Goal: Task Accomplishment & Management: Manage account settings

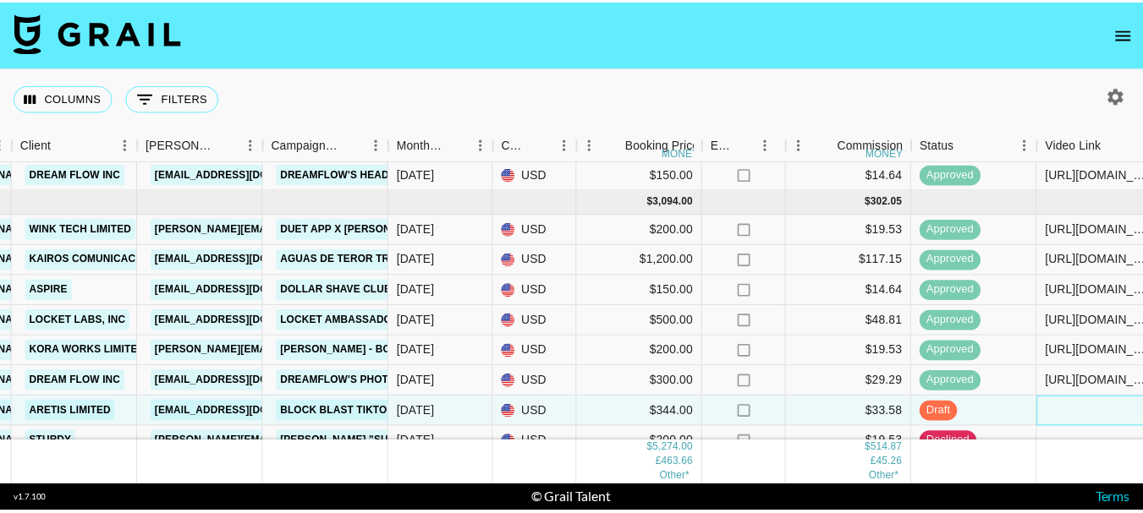
scroll to position [354, 551]
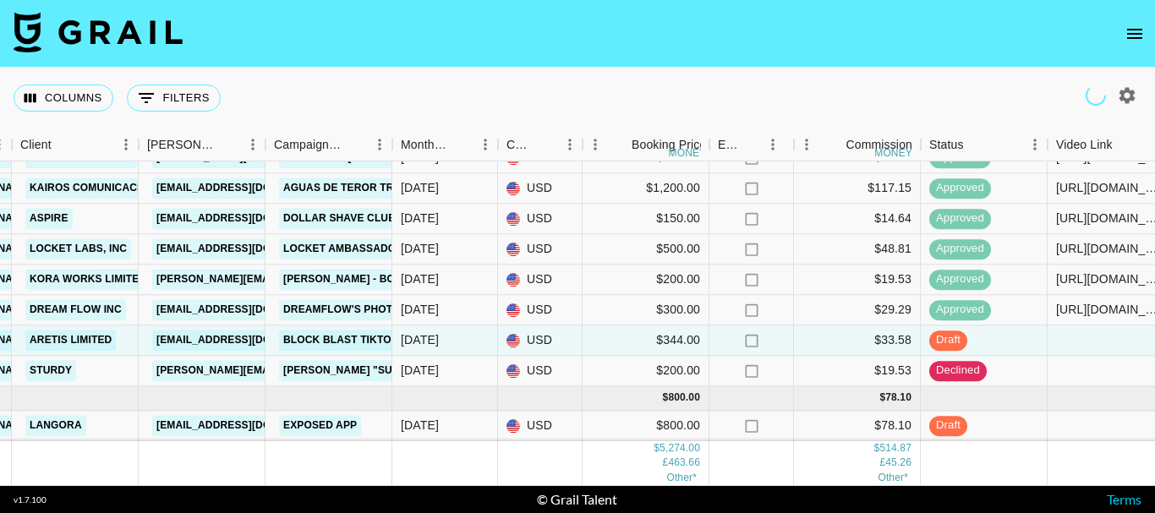
click at [1134, 42] on icon "open drawer" at bounding box center [1135, 34] width 20 height 20
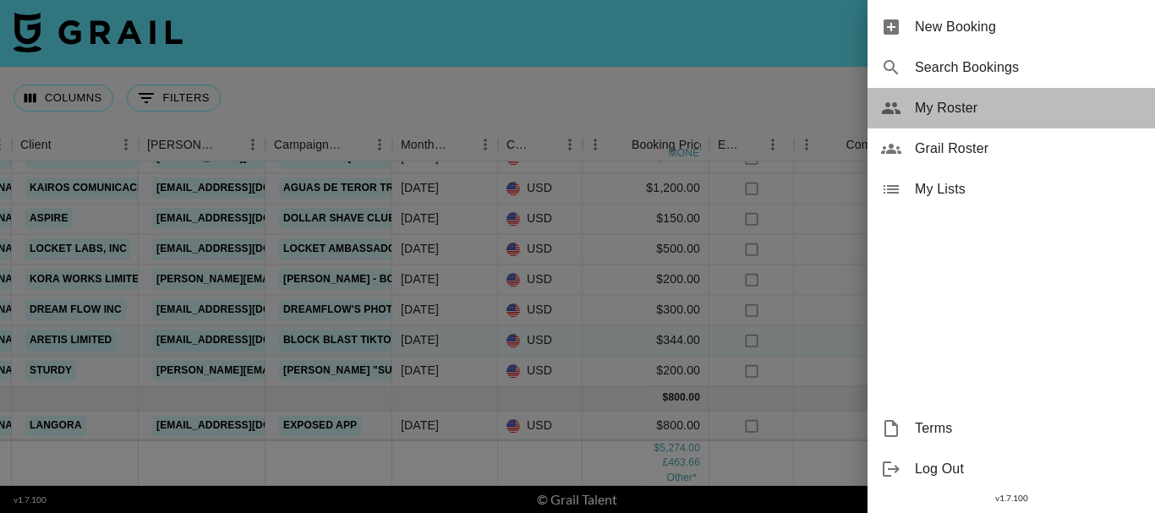
click at [952, 113] on span "My Roster" at bounding box center [1028, 108] width 227 height 20
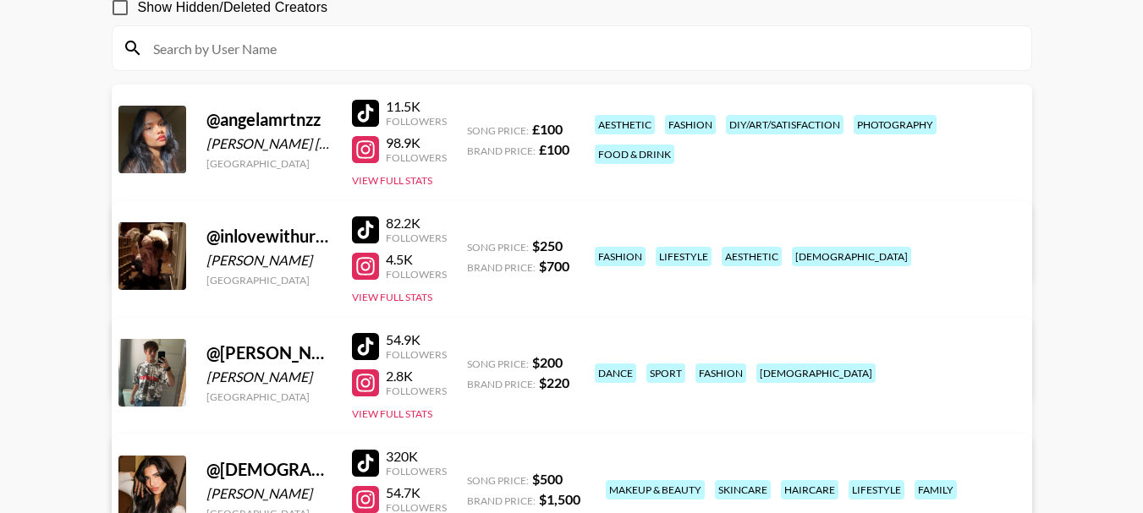
scroll to position [423, 0]
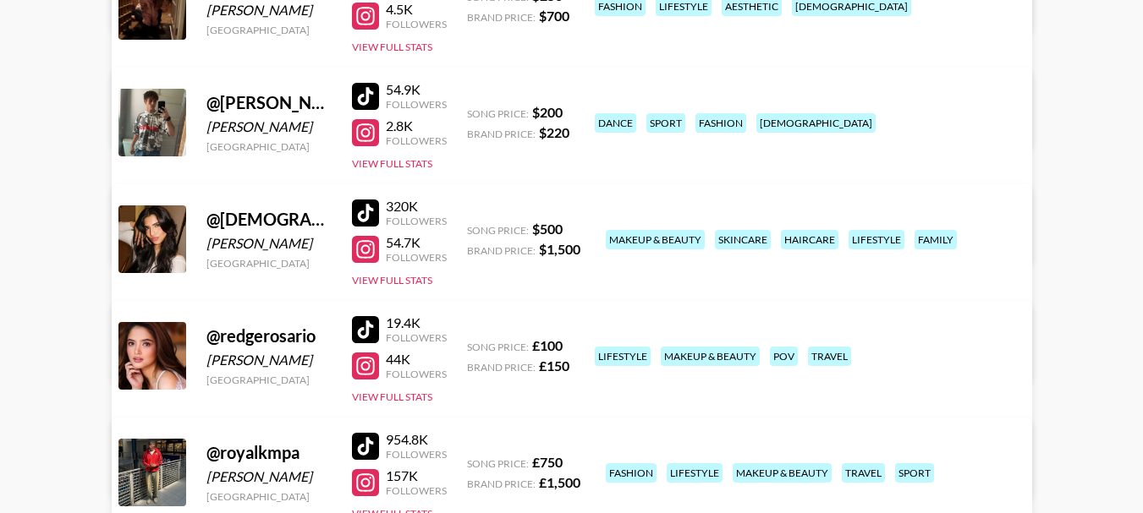
click at [578, 344] on link "View/Edit Details" at bounding box center [360, 352] width 436 height 17
click at [578, 228] on link "View/Edit Details" at bounding box center [360, 236] width 436 height 17
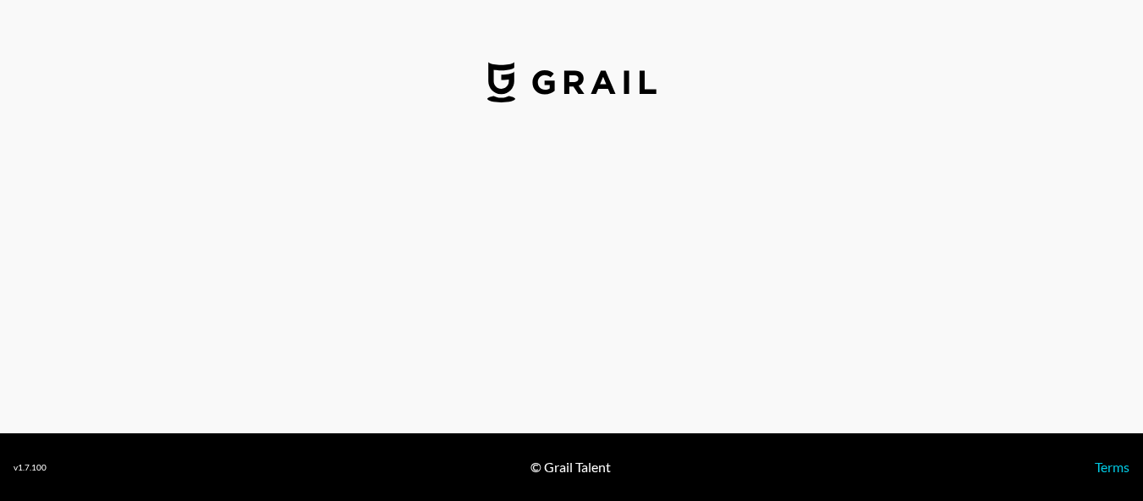
select select "USD"
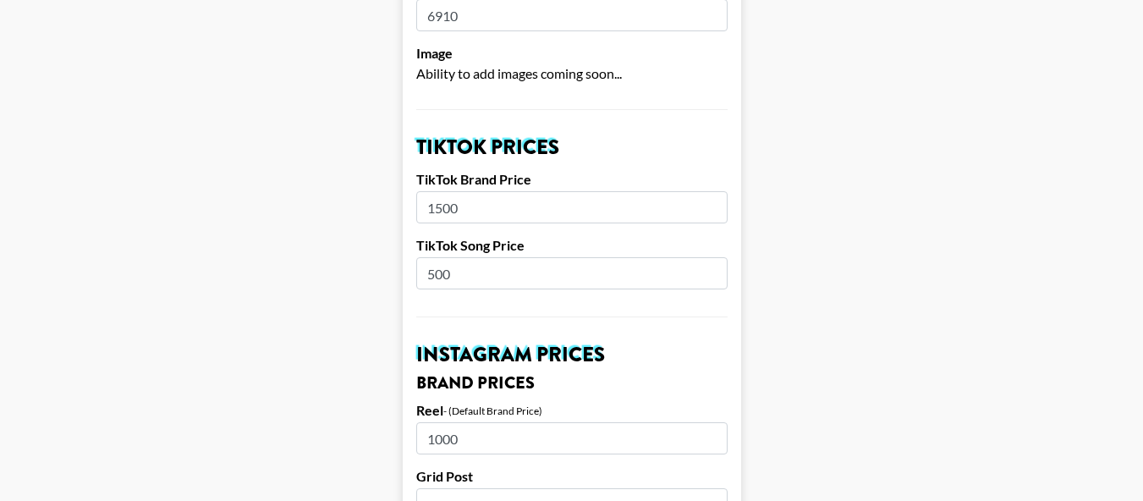
scroll to position [677, 0]
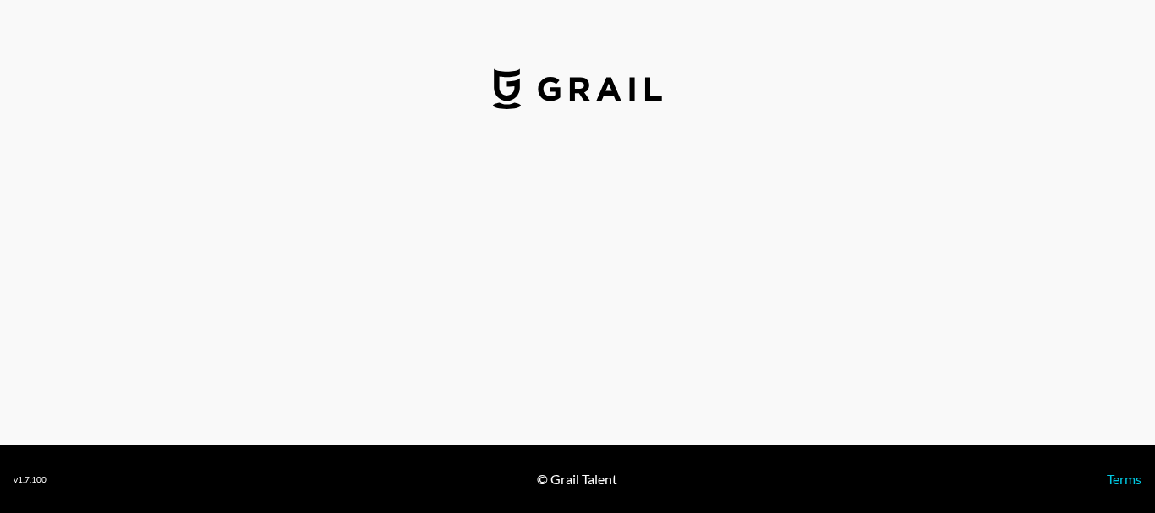
select select "USD"
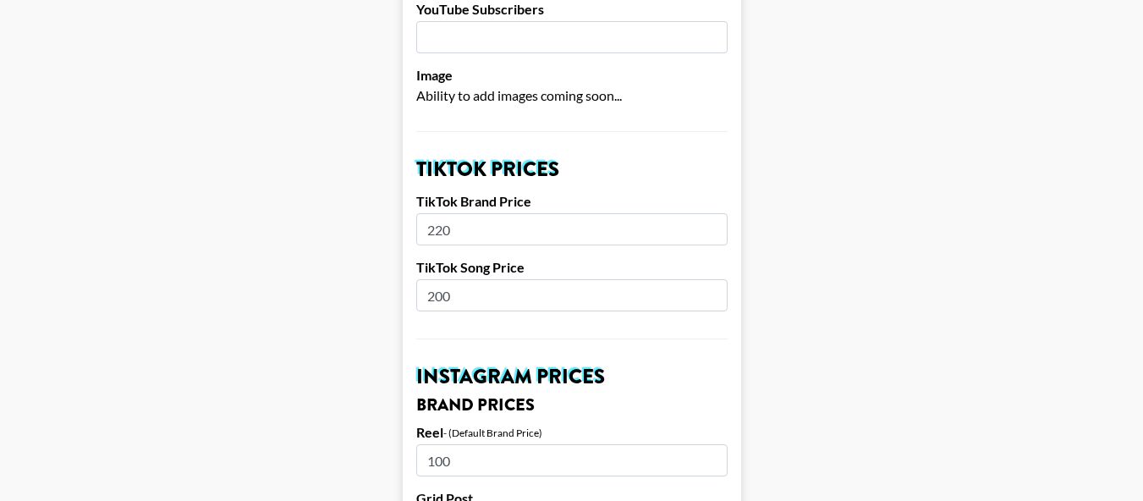
scroll to position [507, 0]
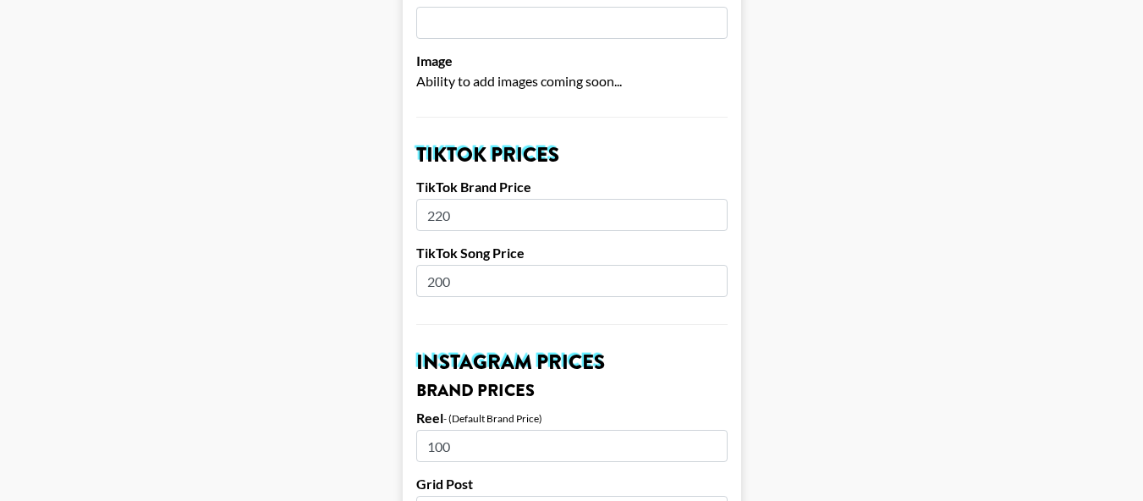
drag, startPoint x: 507, startPoint y: 202, endPoint x: 403, endPoint y: 199, distance: 104.1
type input "500"
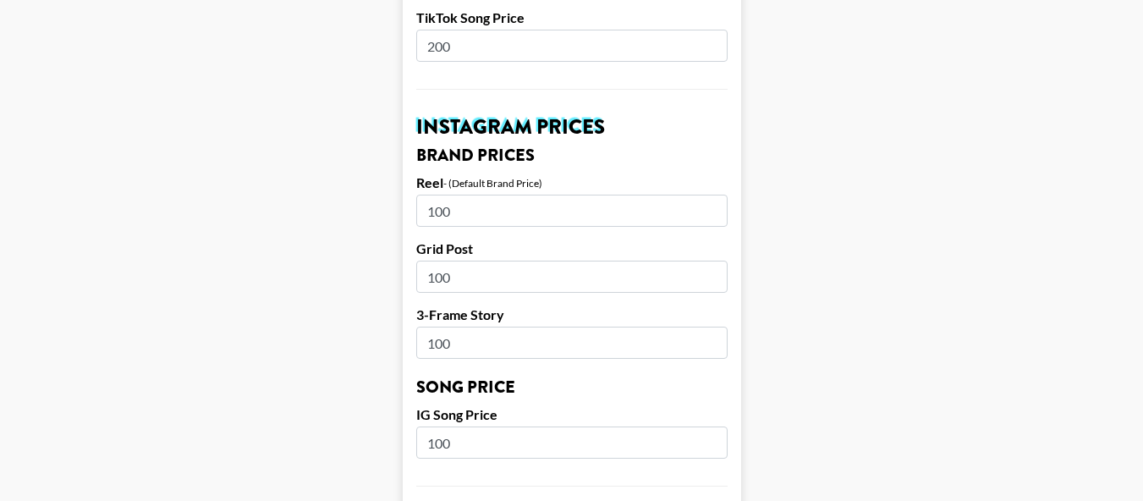
scroll to position [761, 0]
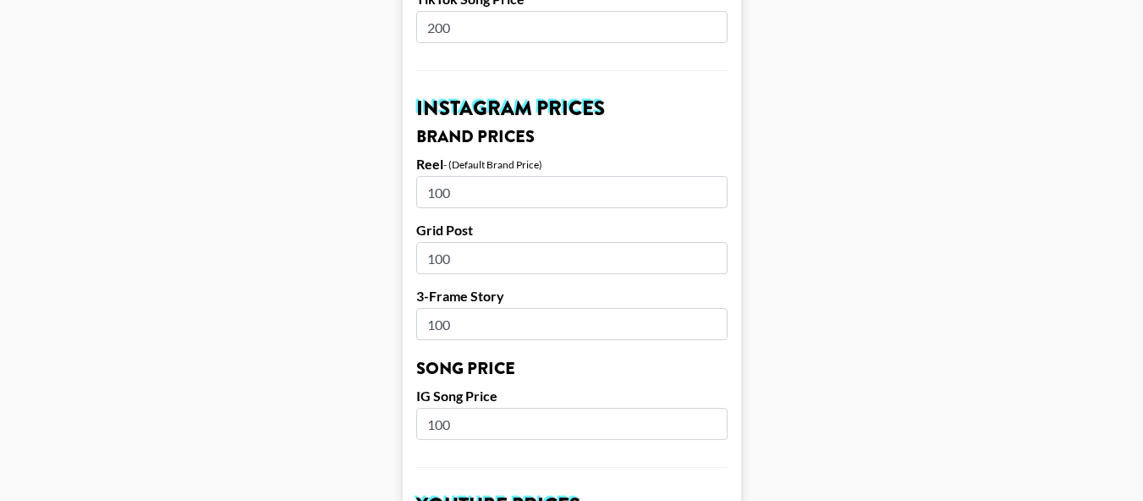
drag, startPoint x: 441, startPoint y: 169, endPoint x: 404, endPoint y: 165, distance: 36.6
click at [413, 167] on form "Airtable ID: recpyyVoJV0Jzhkk4 Manager(s) diane.salazar@grail-talent.com ​ TikT…" at bounding box center [572, 398] width 338 height 2129
type input "200"
click at [823, 169] on main "Airtable ID: recpyyVoJV0Jzhkk4 Manager(s) diane.salazar@grail-talent.com ​ TikT…" at bounding box center [572, 398] width 1116 height 2129
click at [879, 179] on main "Airtable ID: recpyyVoJV0Jzhkk4 Manager(s) diane.salazar@grail-talent.com ​ TikT…" at bounding box center [572, 398] width 1116 height 2129
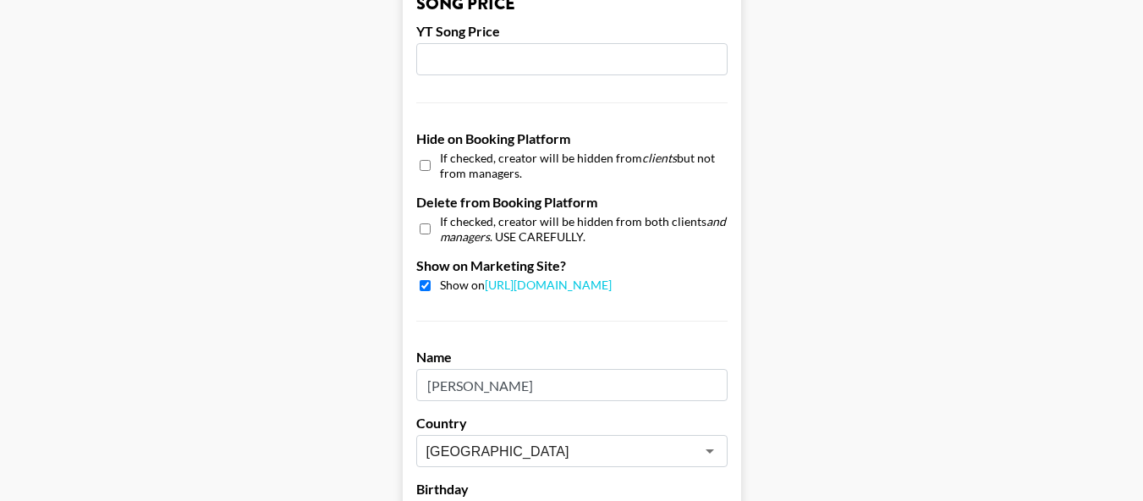
scroll to position [1776, 0]
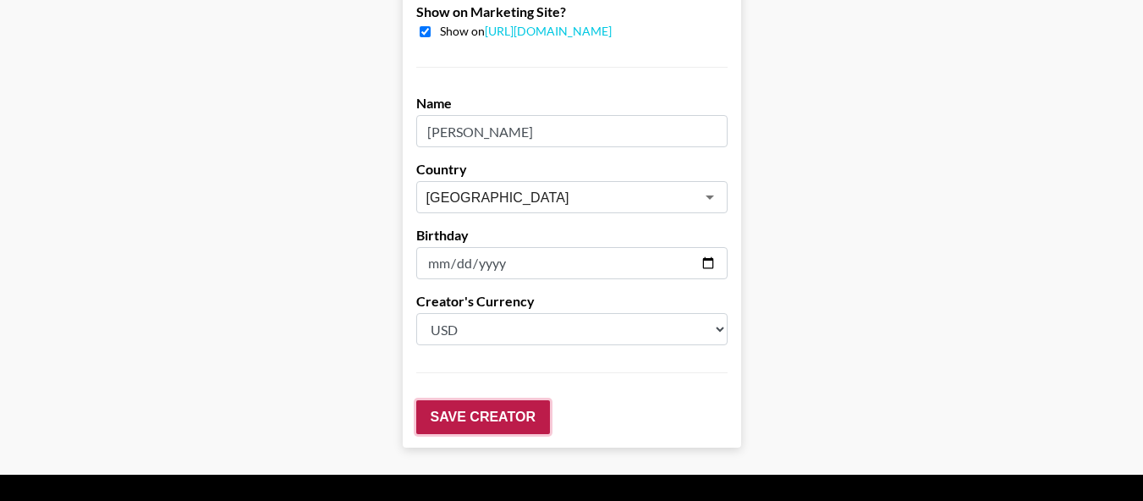
click at [518, 400] on input "Save Creator" at bounding box center [483, 417] width 134 height 34
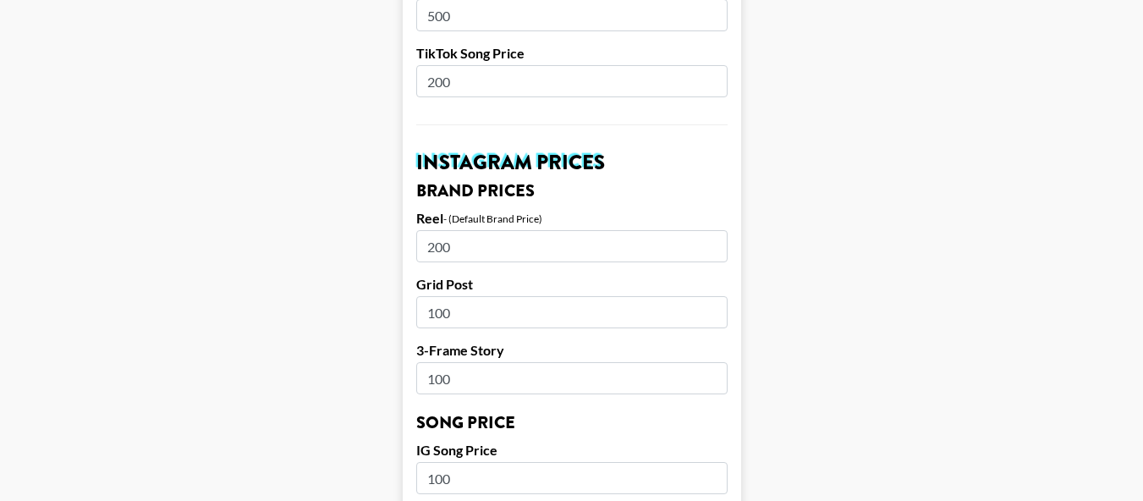
scroll to position [846, 0]
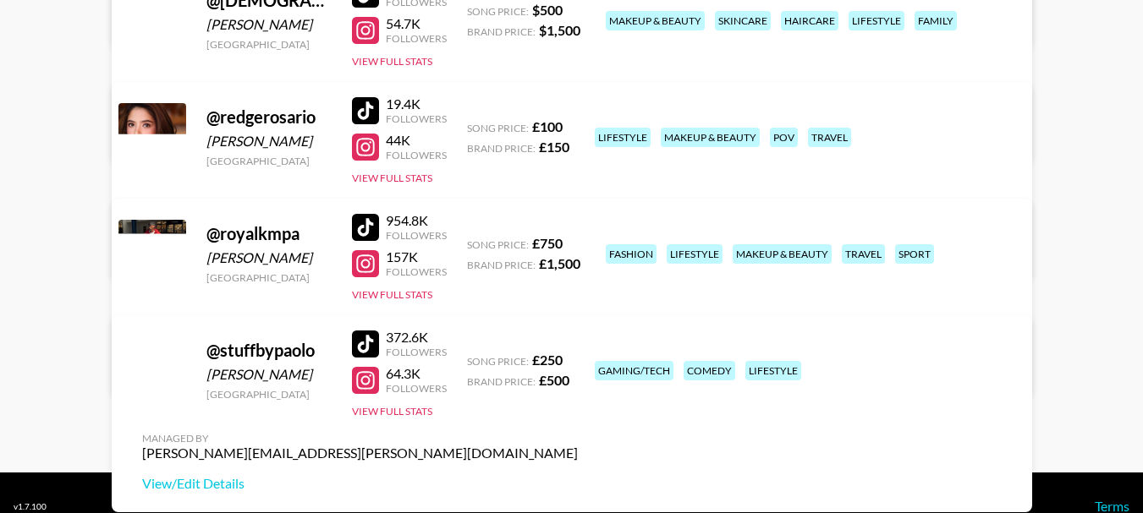
scroll to position [669, 0]
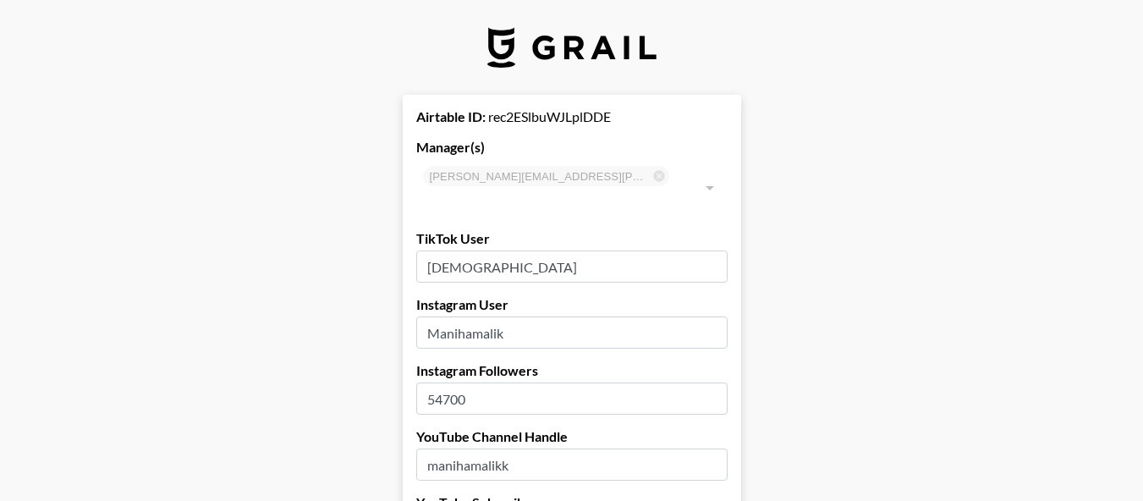
select select "USD"
